Goal: Task Accomplishment & Management: Use online tool/utility

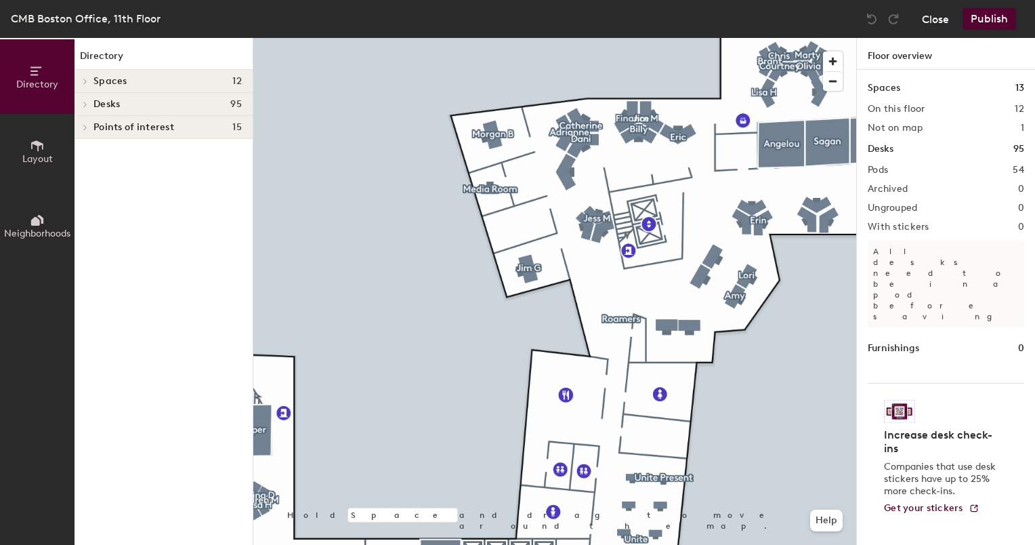
click at [923, 25] on button "Close" at bounding box center [935, 19] width 27 height 22
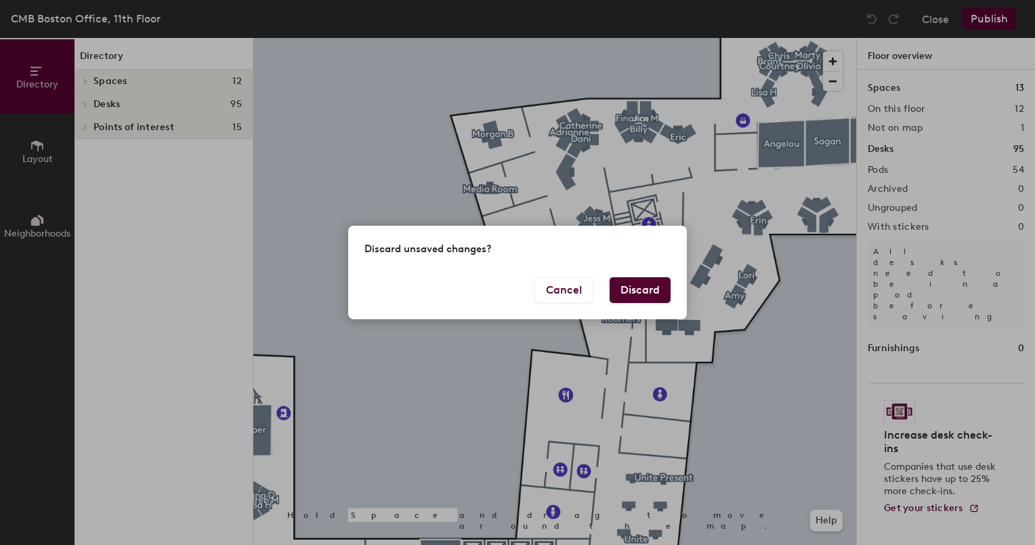
click at [639, 283] on button "Discard" at bounding box center [640, 290] width 61 height 26
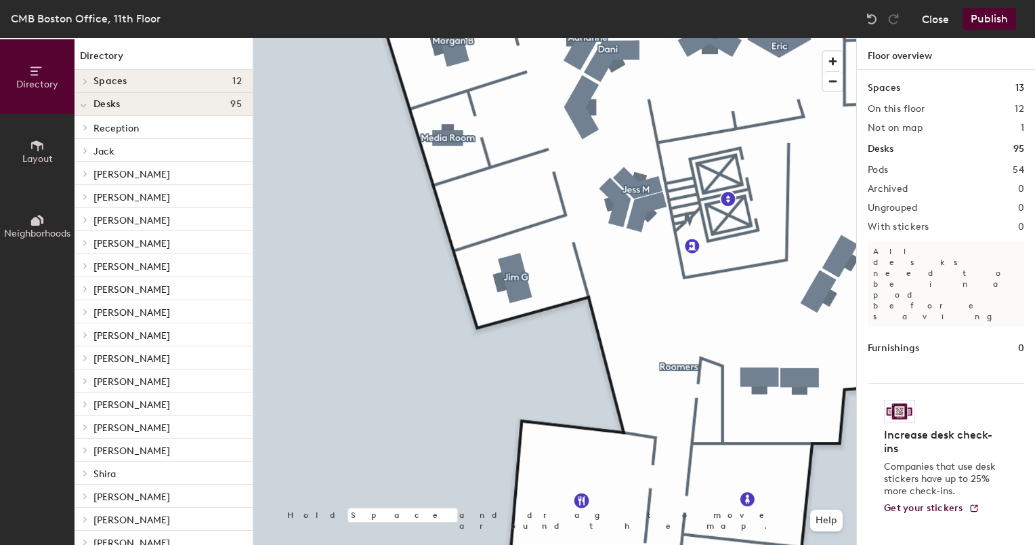
click at [930, 19] on button "Close" at bounding box center [935, 19] width 27 height 22
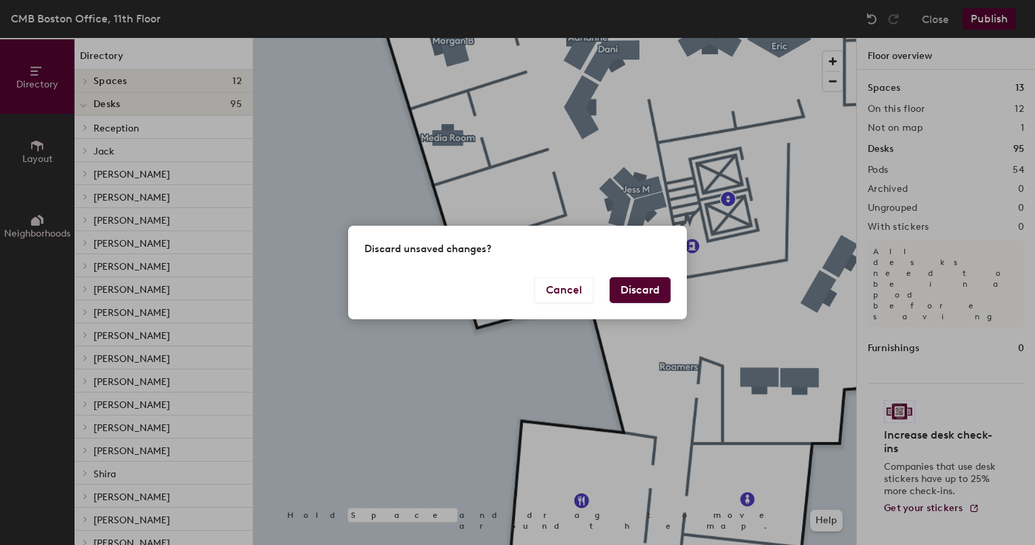
click at [635, 284] on button "Discard" at bounding box center [640, 290] width 61 height 26
